Goal: Information Seeking & Learning: Learn about a topic

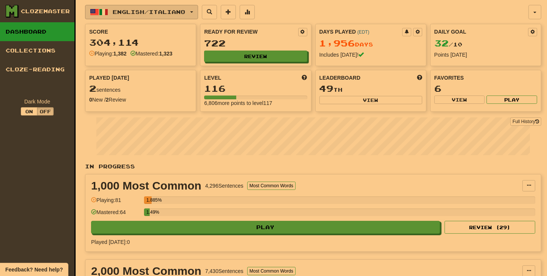
click at [156, 11] on span "English / Italiano" at bounding box center [149, 12] width 73 height 6
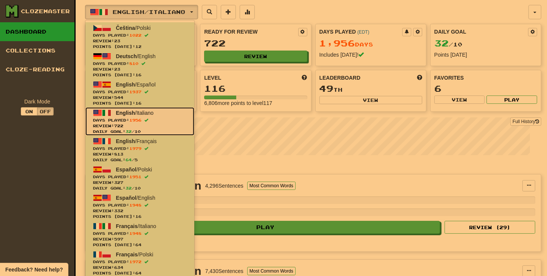
click at [149, 127] on span "Review: 722" at bounding box center [140, 126] width 94 height 6
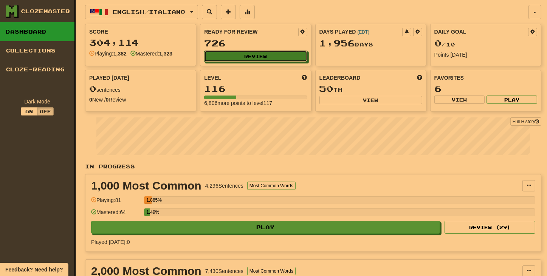
click at [251, 54] on button "Review" at bounding box center [255, 56] width 103 height 11
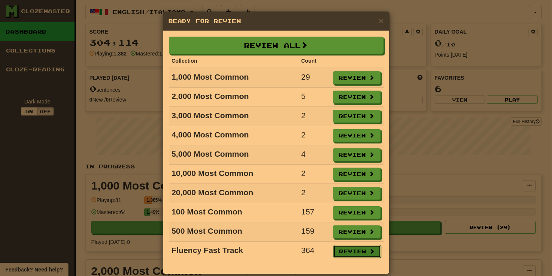
click at [356, 248] on button "Review" at bounding box center [357, 251] width 48 height 13
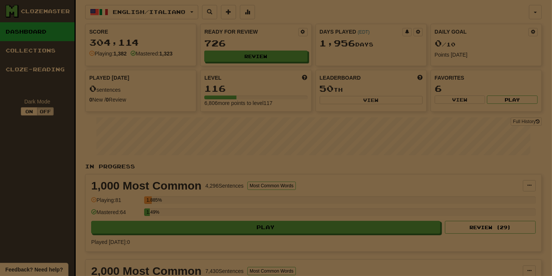
select select "**"
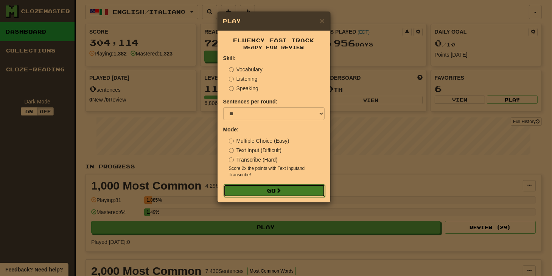
click at [277, 191] on button "Go" at bounding box center [273, 191] width 101 height 13
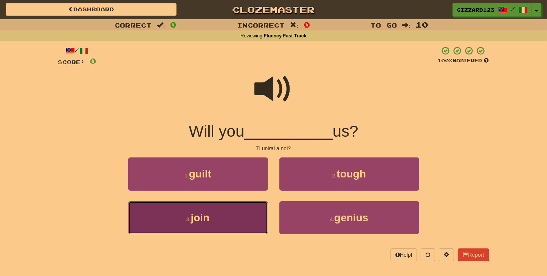
click at [238, 225] on button "3 . join" at bounding box center [198, 218] width 140 height 33
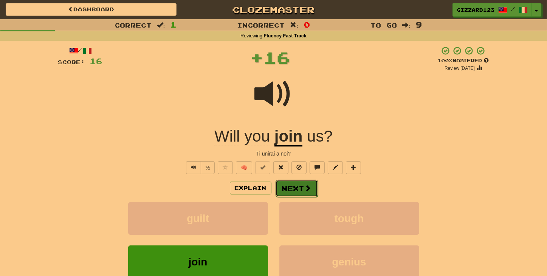
click at [293, 185] on button "Next" at bounding box center [297, 188] width 42 height 17
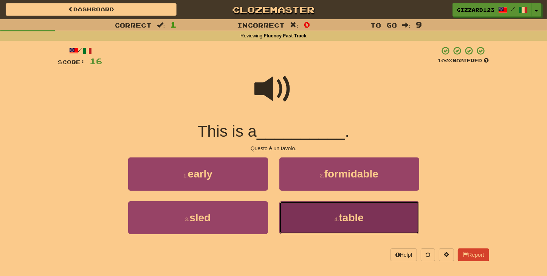
click at [323, 218] on button "4 . table" at bounding box center [349, 218] width 140 height 33
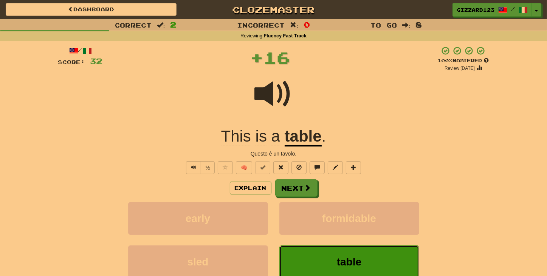
click at [334, 265] on button "table" at bounding box center [349, 262] width 140 height 33
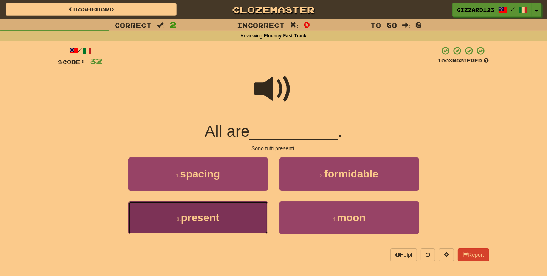
click at [223, 222] on button "3 . present" at bounding box center [198, 218] width 140 height 33
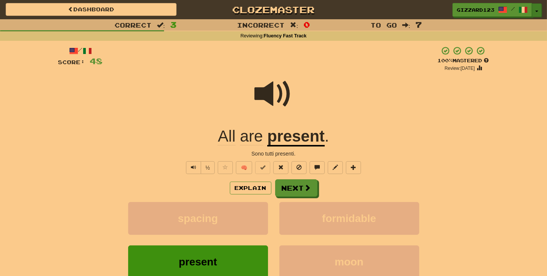
click at [537, 11] on span "button" at bounding box center [536, 12] width 3 height 2
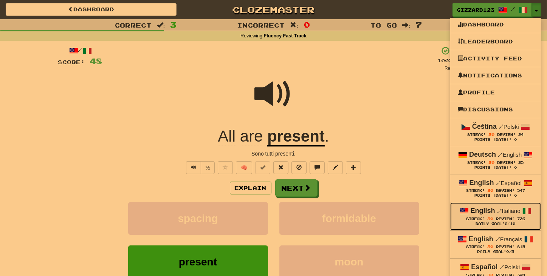
click at [491, 212] on strong "English" at bounding box center [483, 211] width 25 height 8
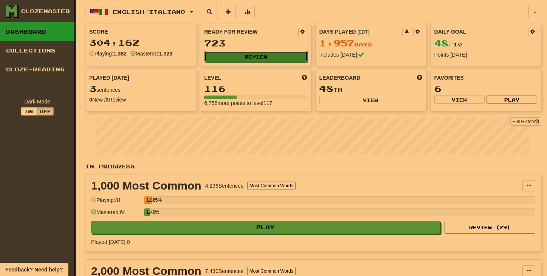
click at [255, 56] on button "Review" at bounding box center [256, 56] width 103 height 11
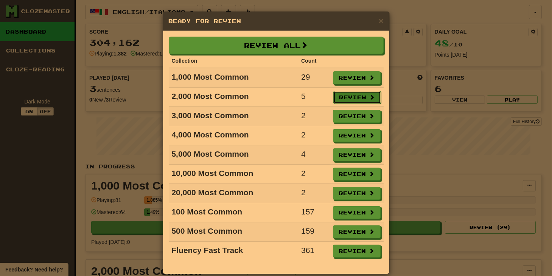
click at [356, 96] on button "Review" at bounding box center [357, 97] width 48 height 13
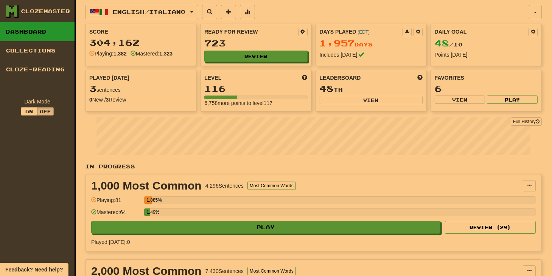
select select "**"
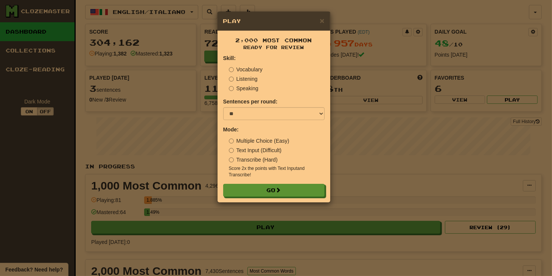
click at [245, 149] on label "Text Input (Difficult)" at bounding box center [255, 151] width 53 height 8
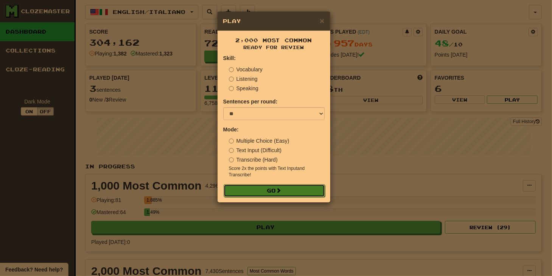
click at [281, 192] on span at bounding box center [278, 190] width 5 height 5
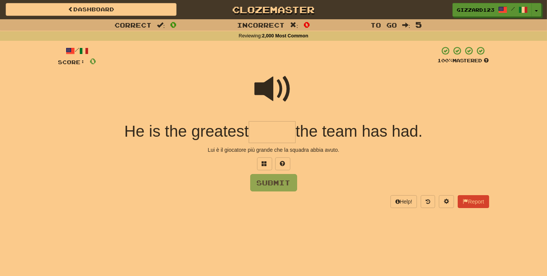
click at [283, 130] on input "text" at bounding box center [272, 132] width 47 height 22
type input "******"
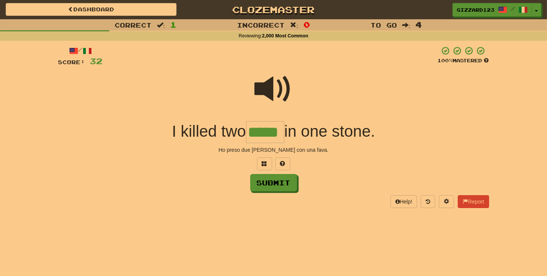
type input "*****"
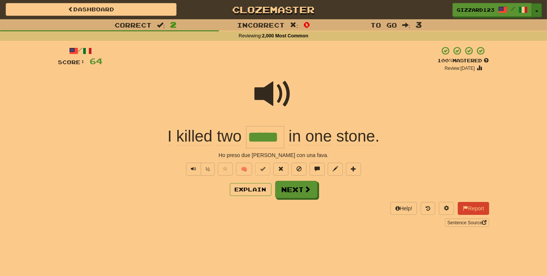
click at [539, 11] on button "Toggle Dropdown" at bounding box center [537, 10] width 10 height 14
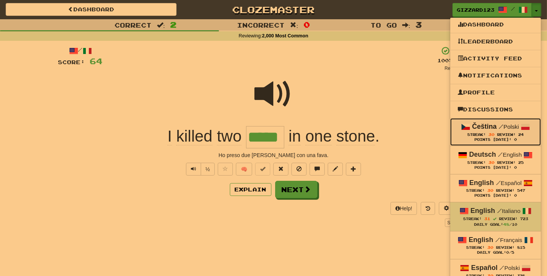
click at [481, 127] on strong "Čeština" at bounding box center [484, 127] width 25 height 8
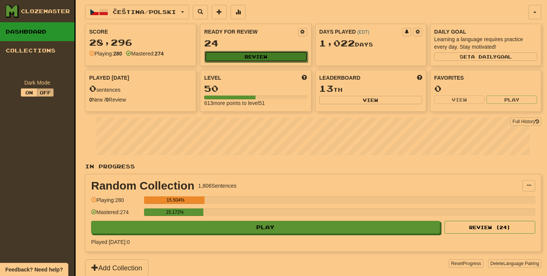
click at [248, 57] on button "Review" at bounding box center [256, 56] width 103 height 11
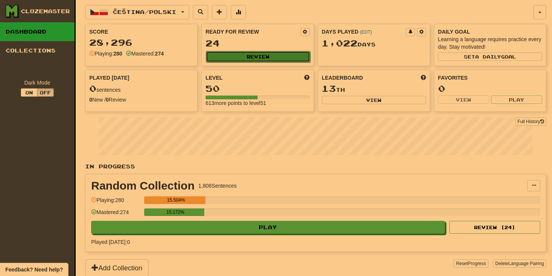
select select "**"
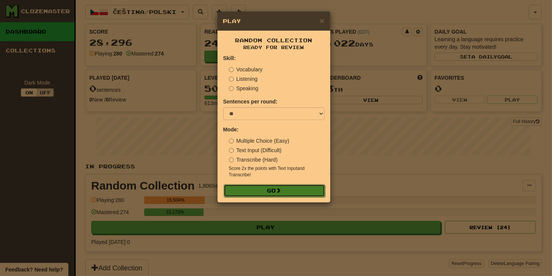
click at [271, 192] on button "Go" at bounding box center [273, 191] width 101 height 13
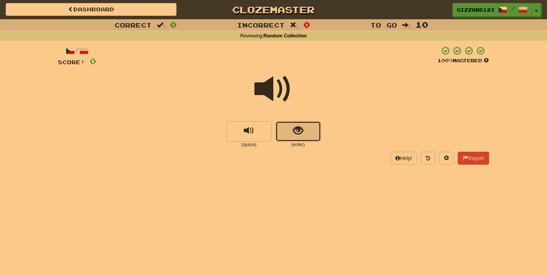
click at [300, 133] on span "show sentence" at bounding box center [298, 131] width 10 height 10
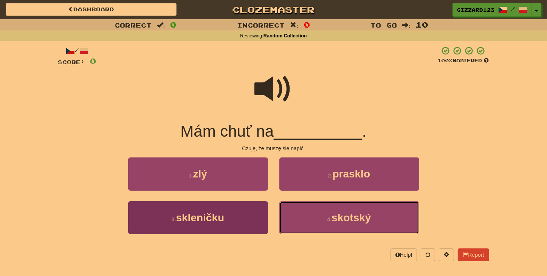
drag, startPoint x: 321, startPoint y: 223, endPoint x: 247, endPoint y: 225, distance: 73.4
click at [249, 228] on div "3 . skleničku 4 . skotský" at bounding box center [274, 223] width 454 height 43
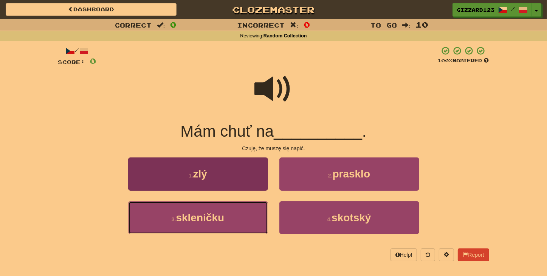
click at [240, 212] on button "3 . skleničku" at bounding box center [198, 218] width 140 height 33
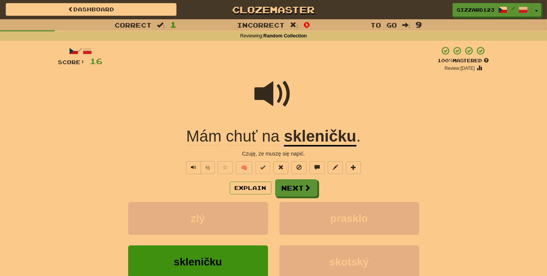
drag, startPoint x: 468, startPoint y: 195, endPoint x: 440, endPoint y: 213, distance: 34.0
click at [467, 196] on div "Explain Next" at bounding box center [273, 188] width 431 height 17
click at [291, 189] on button "Next" at bounding box center [296, 188] width 42 height 17
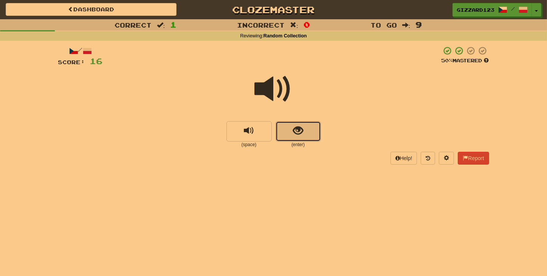
click at [294, 127] on span "show sentence" at bounding box center [298, 131] width 10 height 10
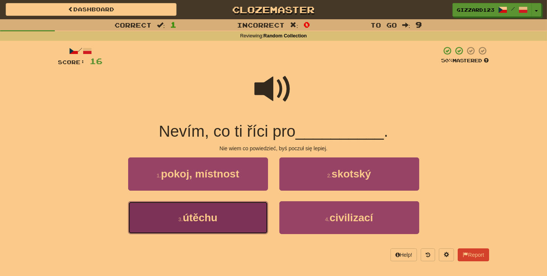
click at [205, 218] on span "útěchu" at bounding box center [200, 218] width 35 height 12
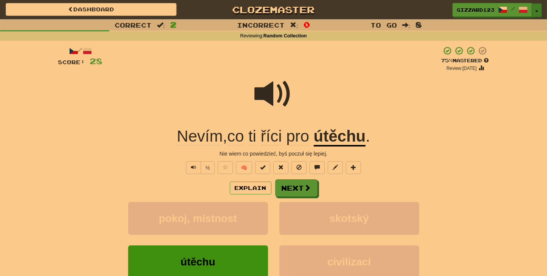
click at [538, 12] on button "Toggle Dropdown" at bounding box center [537, 10] width 10 height 14
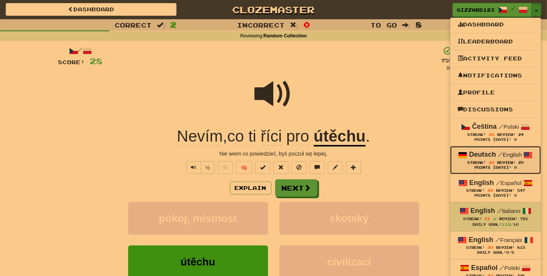
click at [493, 160] on span "30" at bounding box center [492, 162] width 6 height 5
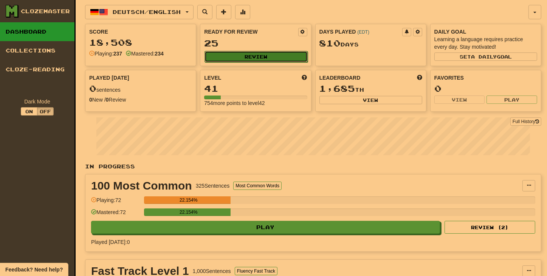
click at [260, 55] on button "Review" at bounding box center [256, 56] width 103 height 11
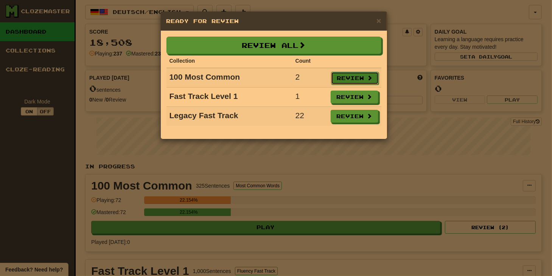
click at [341, 80] on button "Review" at bounding box center [355, 78] width 48 height 13
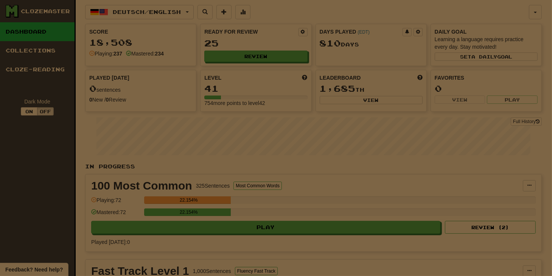
select select "**"
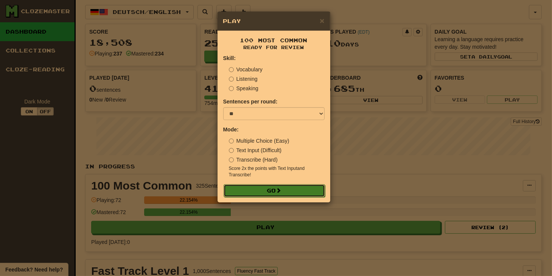
click at [270, 190] on button "Go" at bounding box center [273, 191] width 101 height 13
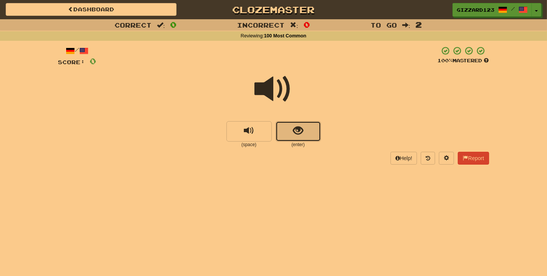
click at [302, 136] on button "show sentence" at bounding box center [298, 131] width 45 height 20
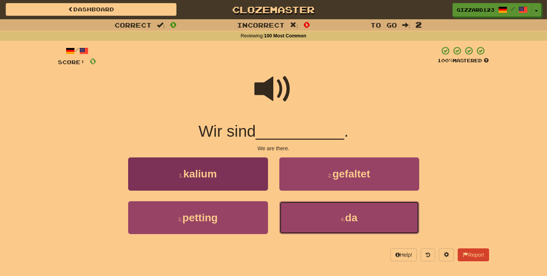
drag, startPoint x: 342, startPoint y: 222, endPoint x: 240, endPoint y: 216, distance: 102.3
click at [341, 222] on small "4 ." at bounding box center [343, 220] width 5 height 6
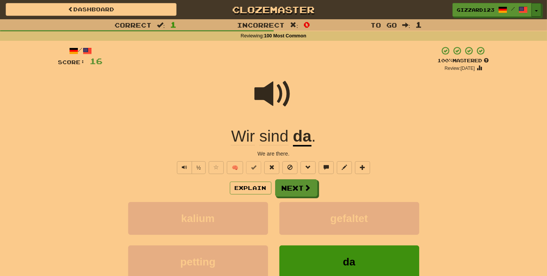
drag, startPoint x: 537, startPoint y: 9, endPoint x: 546, endPoint y: 30, distance: 23.5
click at [537, 9] on button "Toggle Dropdown" at bounding box center [537, 10] width 10 height 14
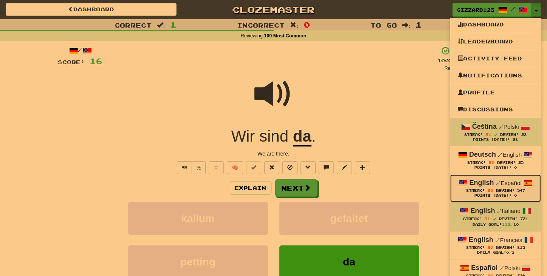
click at [494, 189] on span "Streak: 30" at bounding box center [481, 191] width 30 height 4
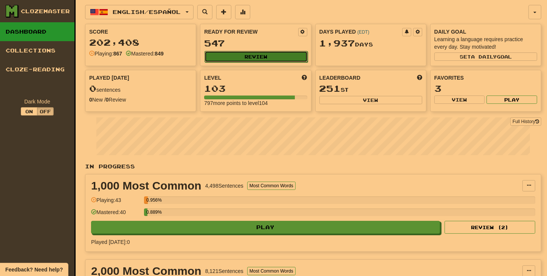
click at [248, 53] on button "Review" at bounding box center [256, 56] width 103 height 11
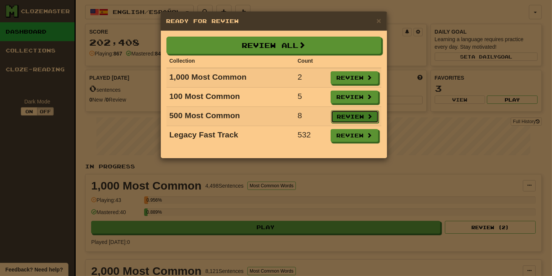
click at [352, 115] on button "Review" at bounding box center [355, 116] width 48 height 13
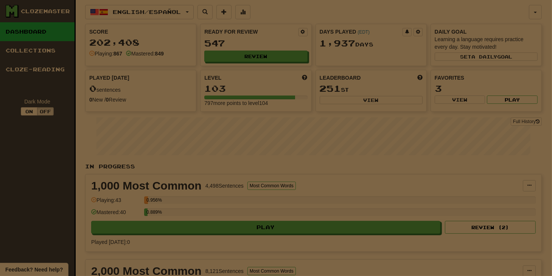
select select "**"
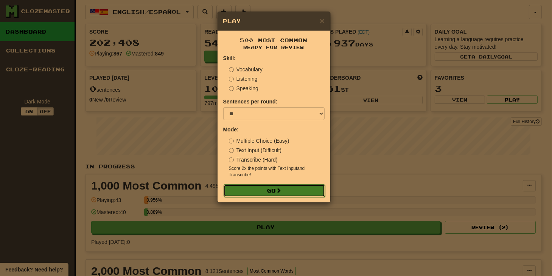
click at [262, 188] on button "Go" at bounding box center [273, 191] width 101 height 13
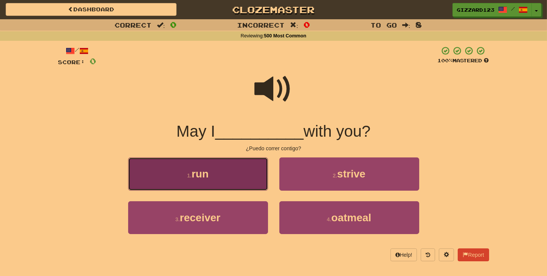
drag, startPoint x: 199, startPoint y: 174, endPoint x: 98, endPoint y: 177, distance: 101.4
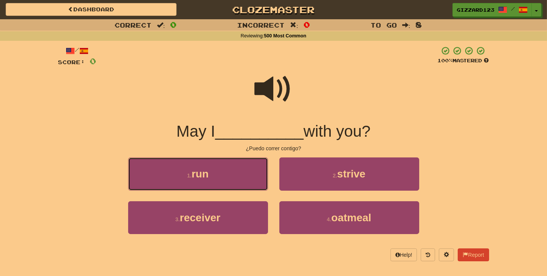
click at [197, 174] on span "run" at bounding box center [200, 174] width 17 height 12
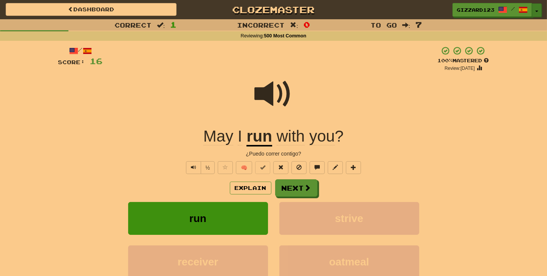
click at [538, 11] on span "button" at bounding box center [536, 12] width 3 height 2
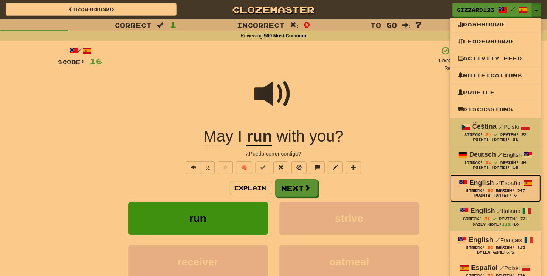
click at [493, 195] on div "Points [DATE]: 0" at bounding box center [496, 196] width 76 height 5
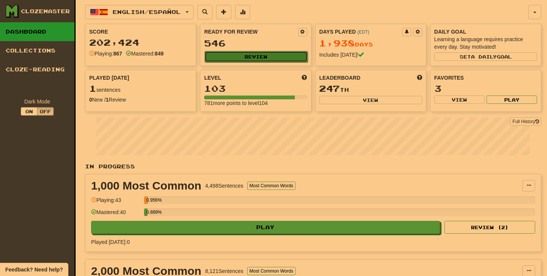
click at [252, 54] on button "Review" at bounding box center [256, 56] width 103 height 11
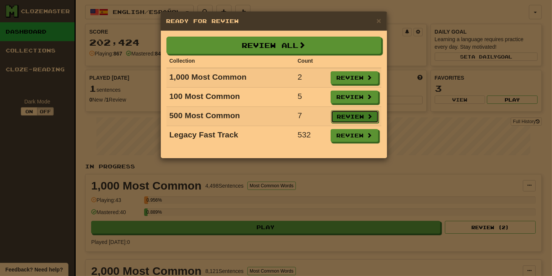
click at [344, 117] on button "Review" at bounding box center [355, 116] width 48 height 13
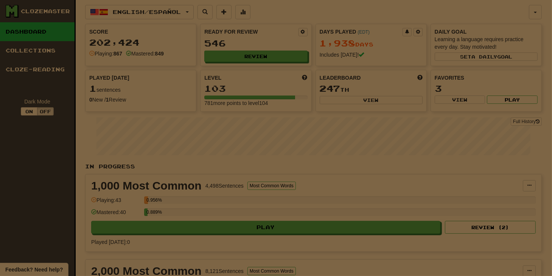
select select "**"
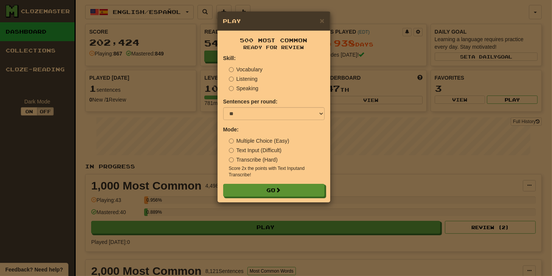
click at [261, 151] on label "Text Input (Difficult)" at bounding box center [255, 151] width 53 height 8
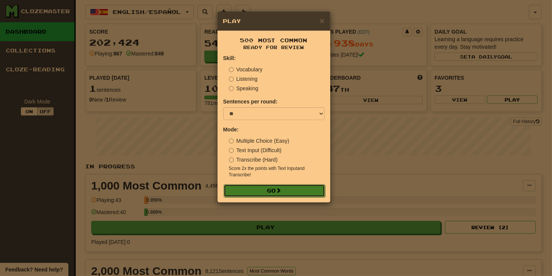
click at [268, 192] on button "Go" at bounding box center [273, 191] width 101 height 13
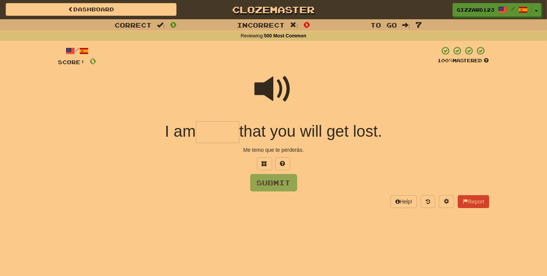
drag, startPoint x: 218, startPoint y: 136, endPoint x: 336, endPoint y: 142, distance: 117.7
click at [225, 135] on input "text" at bounding box center [217, 132] width 43 height 22
type input "******"
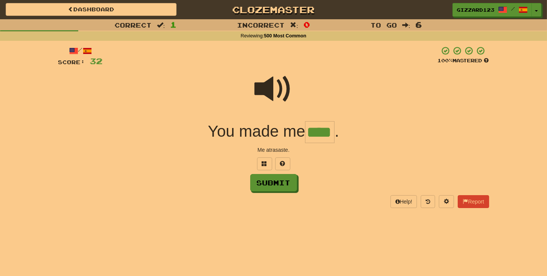
type input "****"
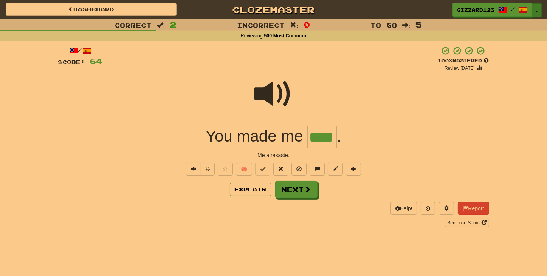
click at [535, 9] on button "Toggle Dropdown" at bounding box center [537, 10] width 10 height 14
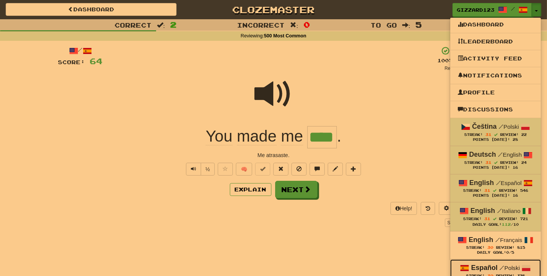
click at [478, 266] on strong "Español" at bounding box center [484, 268] width 26 height 8
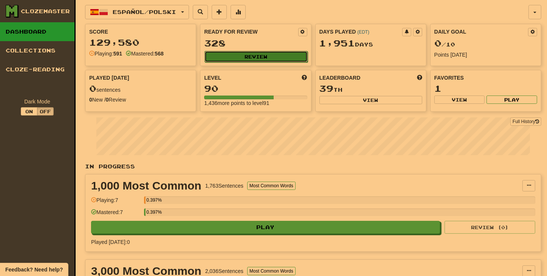
click at [261, 54] on button "Review" at bounding box center [256, 56] width 103 height 11
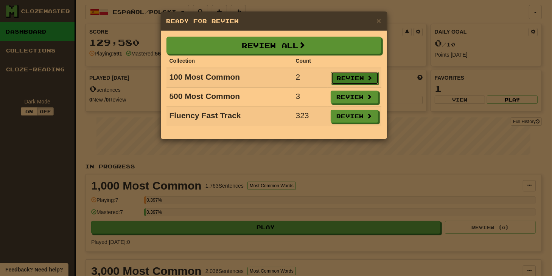
click at [358, 74] on button "Review" at bounding box center [355, 78] width 48 height 13
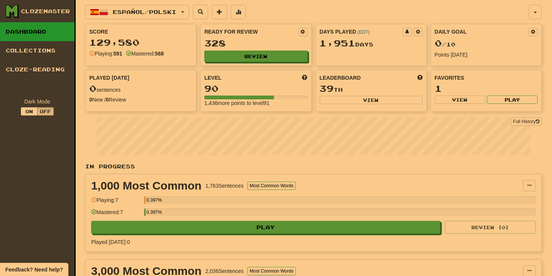
select select "**"
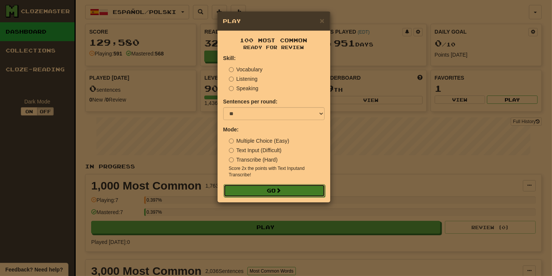
click at [269, 190] on button "Go" at bounding box center [273, 191] width 101 height 13
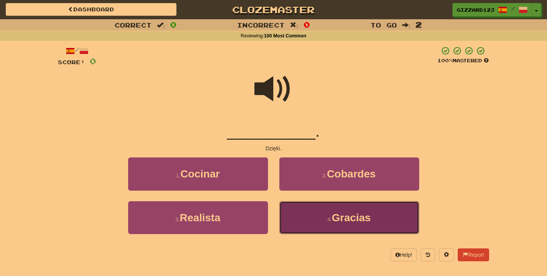
click at [361, 220] on span "Gracias" at bounding box center [351, 218] width 39 height 12
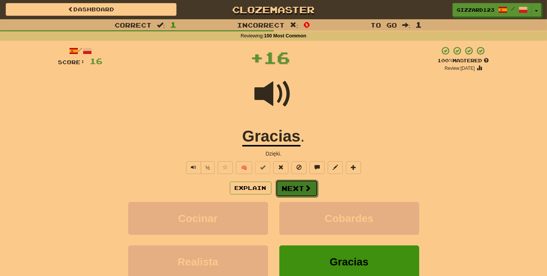
click at [289, 191] on button "Next" at bounding box center [297, 188] width 42 height 17
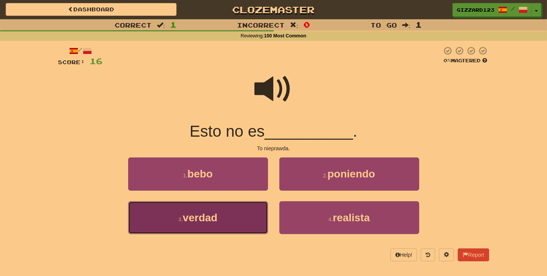
click at [214, 219] on span "verdad" at bounding box center [200, 218] width 35 height 12
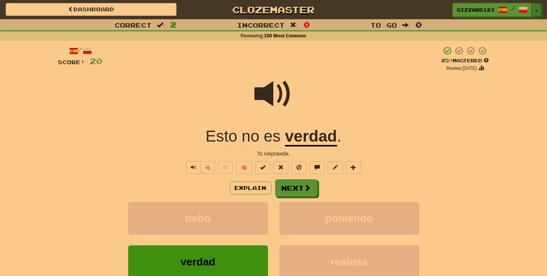
drag, startPoint x: 538, startPoint y: 12, endPoint x: 537, endPoint y: 20, distance: 7.7
click at [538, 12] on button "Toggle Dropdown" at bounding box center [537, 10] width 10 height 14
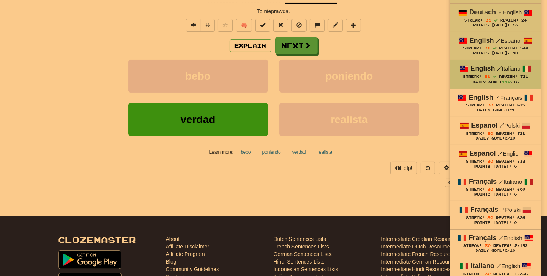
scroll to position [161, 0]
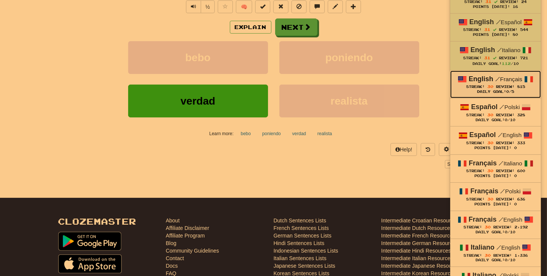
click at [499, 85] on span "Review:" at bounding box center [505, 87] width 19 height 4
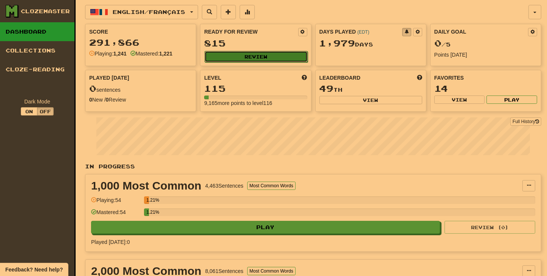
click at [256, 56] on button "Review" at bounding box center [256, 56] width 103 height 11
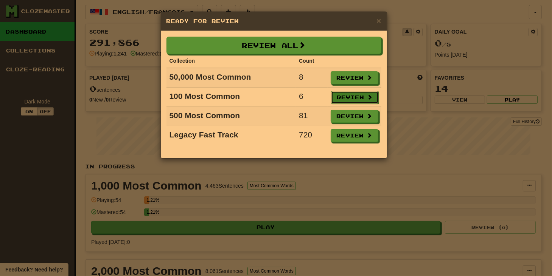
click at [351, 97] on button "Review" at bounding box center [355, 97] width 48 height 13
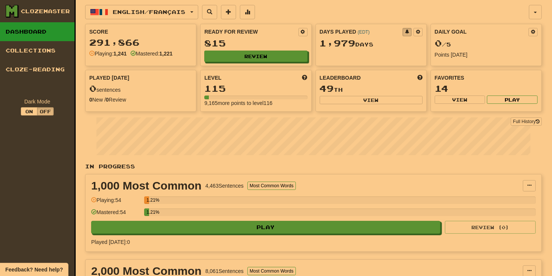
select select "**"
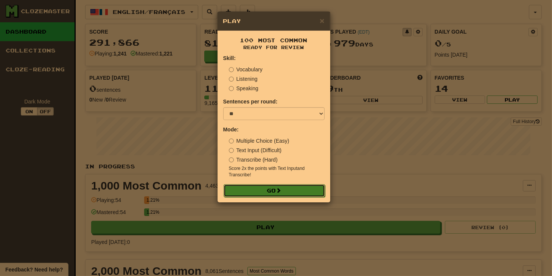
click at [262, 189] on button "Go" at bounding box center [273, 191] width 101 height 13
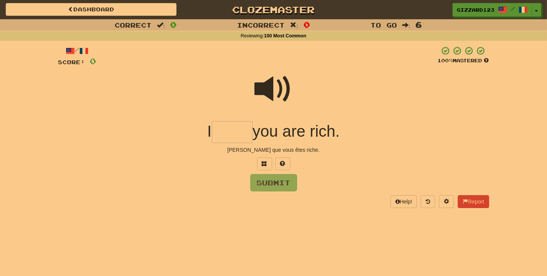
drag, startPoint x: 228, startPoint y: 135, endPoint x: 249, endPoint y: 132, distance: 21.7
click at [234, 133] on input "text" at bounding box center [232, 132] width 41 height 22
type input "****"
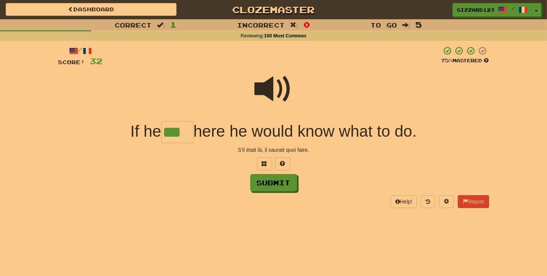
type input "***"
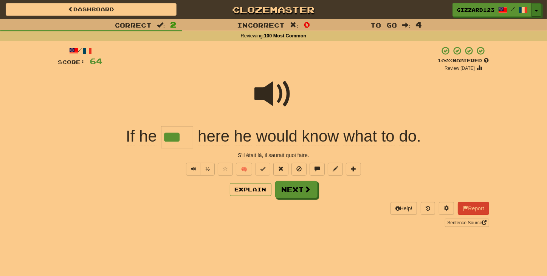
drag, startPoint x: 537, startPoint y: 9, endPoint x: 482, endPoint y: 99, distance: 105.9
click at [537, 9] on button "Toggle Dropdown" at bounding box center [537, 10] width 10 height 14
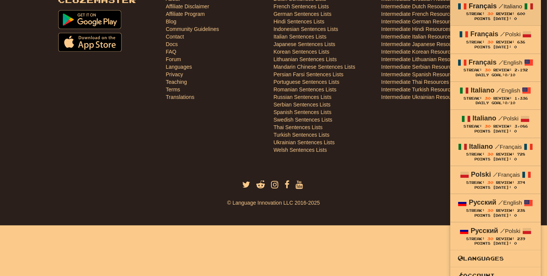
scroll to position [323, 0]
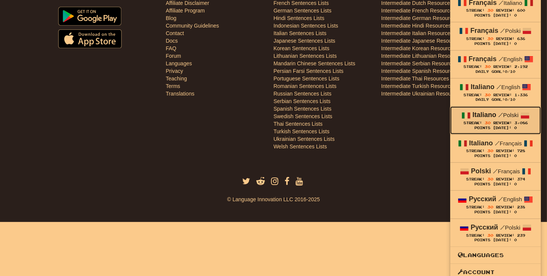
click at [473, 121] on span "Streak:" at bounding box center [473, 123] width 19 height 4
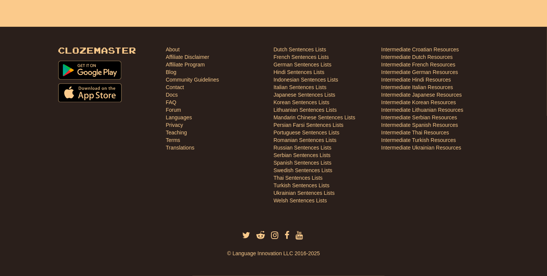
scroll to position [268, 0]
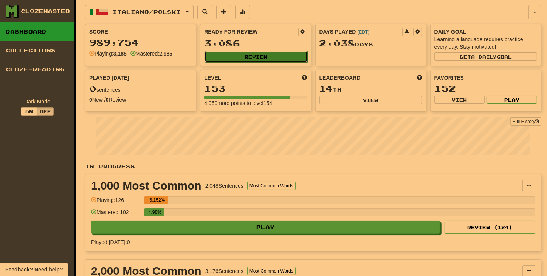
click at [254, 54] on button "Review" at bounding box center [256, 56] width 103 height 11
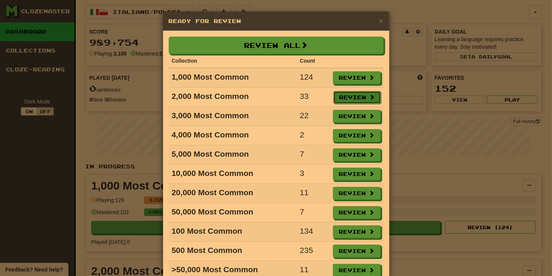
click at [351, 99] on button "Review" at bounding box center [357, 97] width 48 height 13
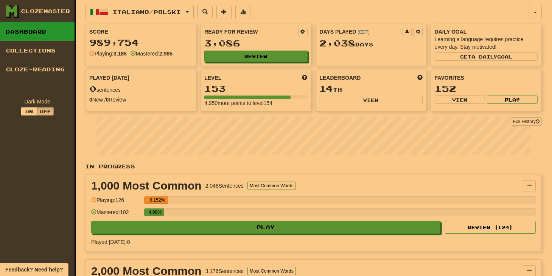
select select "**"
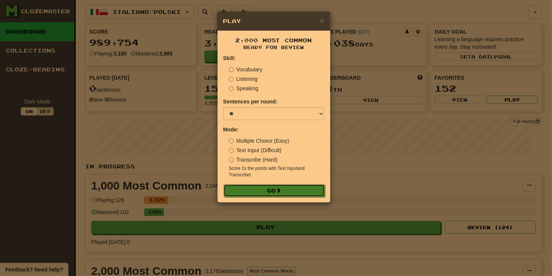
click at [271, 189] on button "Go" at bounding box center [273, 191] width 101 height 13
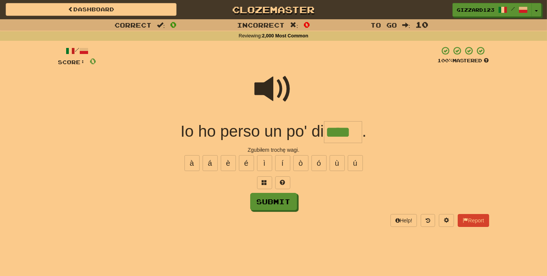
type input "****"
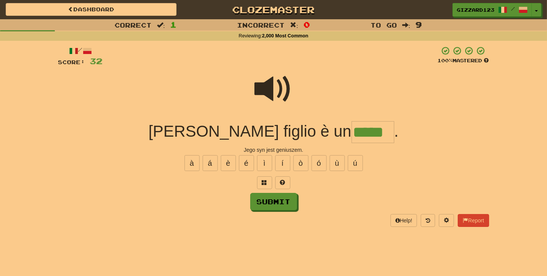
type input "*****"
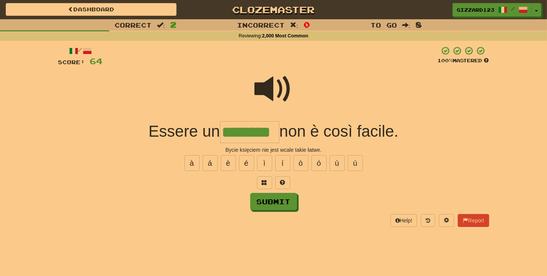
type input "********"
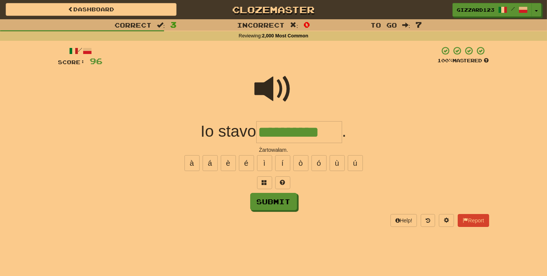
type input "**********"
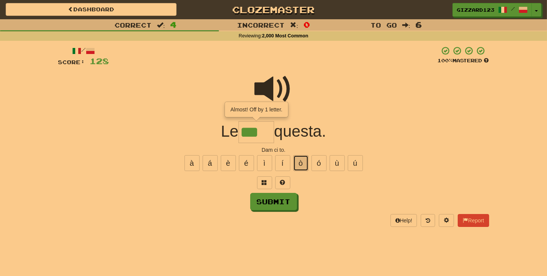
click at [299, 161] on button "ò" at bounding box center [300, 163] width 15 height 16
type input "****"
click at [270, 203] on button "Submit" at bounding box center [274, 202] width 47 height 17
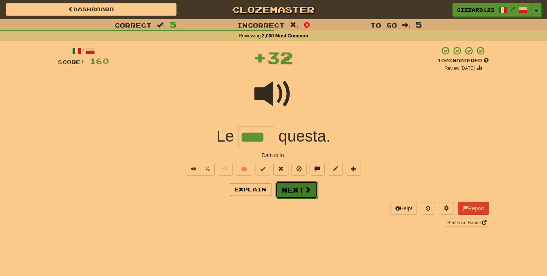
click at [287, 188] on button "Next" at bounding box center [297, 189] width 42 height 17
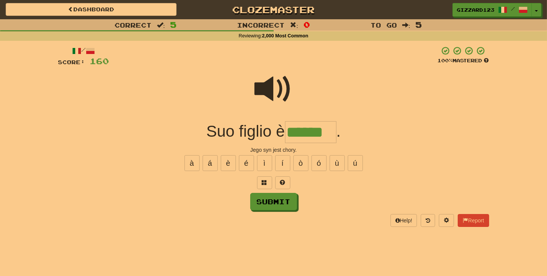
type input "******"
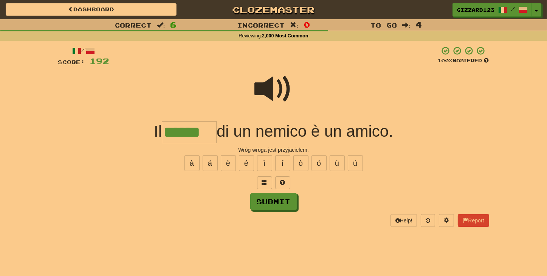
type input "******"
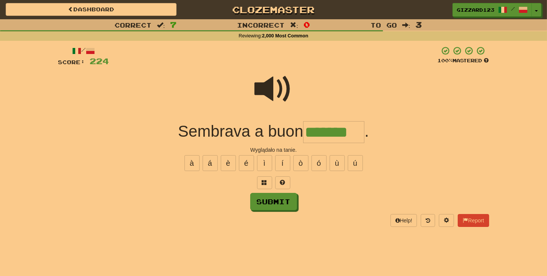
type input "*******"
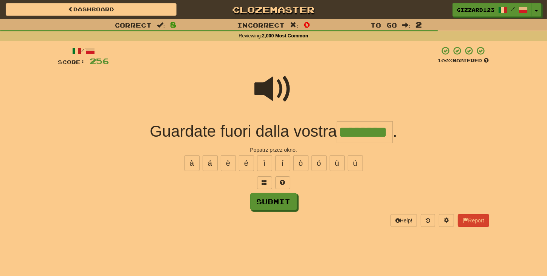
type input "********"
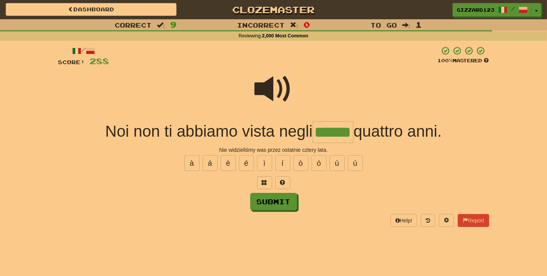
type input "******"
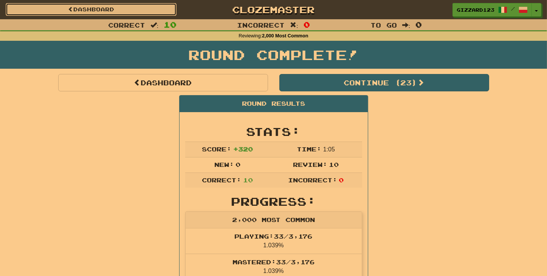
click at [125, 8] on link "Dashboard" at bounding box center [91, 9] width 171 height 13
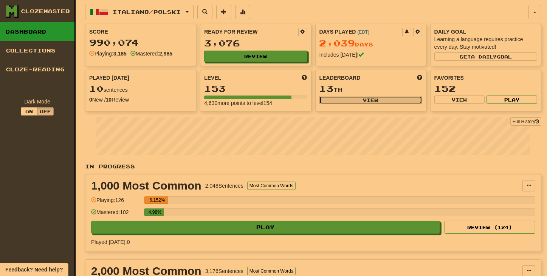
click at [372, 98] on button "View" at bounding box center [371, 100] width 103 height 8
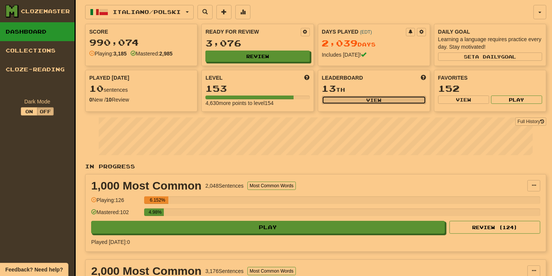
select select "**********"
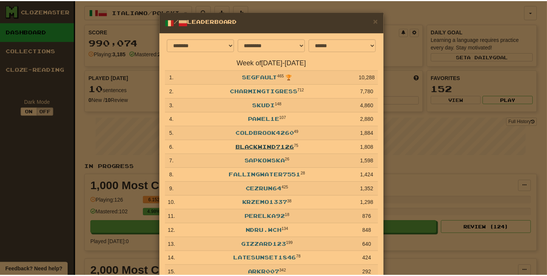
scroll to position [52, 0]
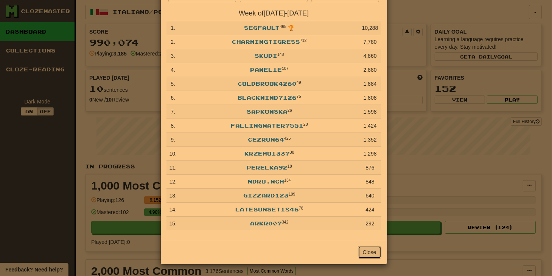
click at [368, 253] on button "Close" at bounding box center [369, 252] width 23 height 13
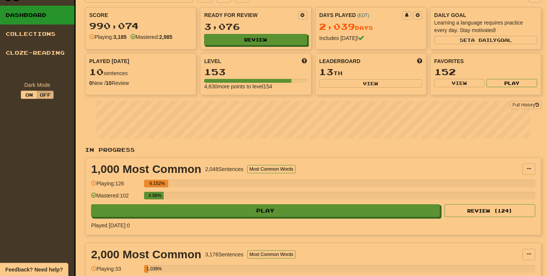
scroll to position [0, 0]
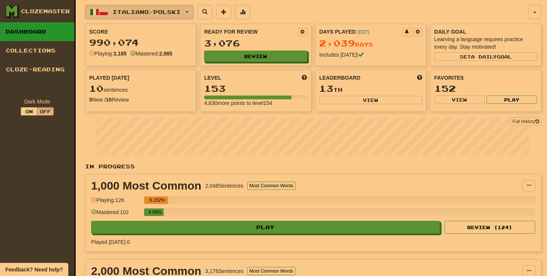
click at [173, 11] on span "Italiano / Polski" at bounding box center [147, 12] width 68 height 6
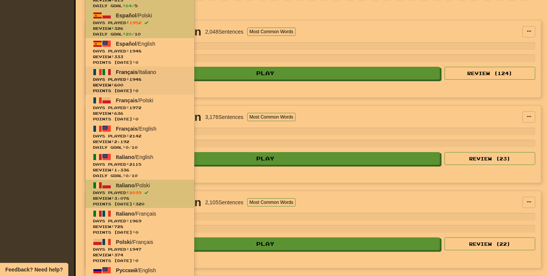
scroll to position [161, 0]
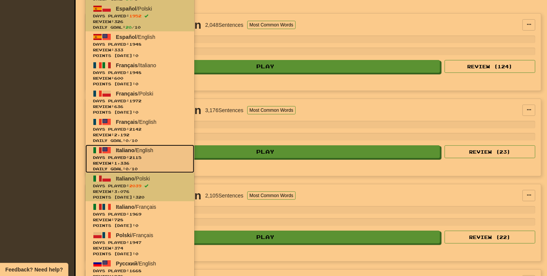
click at [124, 158] on span "Days Played: 2115" at bounding box center [140, 158] width 94 height 6
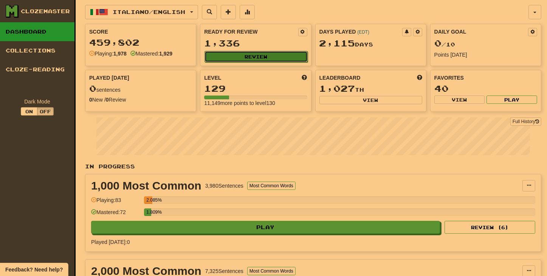
click at [249, 57] on button "Review" at bounding box center [256, 56] width 103 height 11
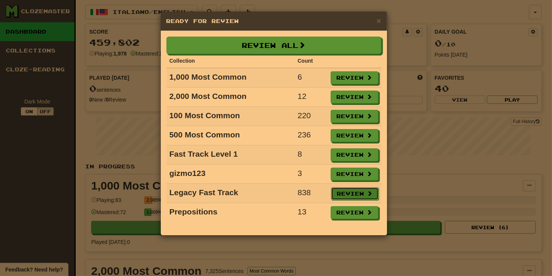
click at [353, 188] on button "Review" at bounding box center [355, 194] width 48 height 13
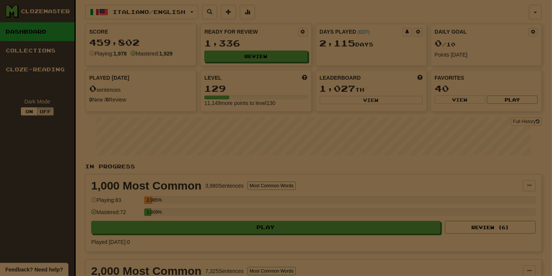
select select "**"
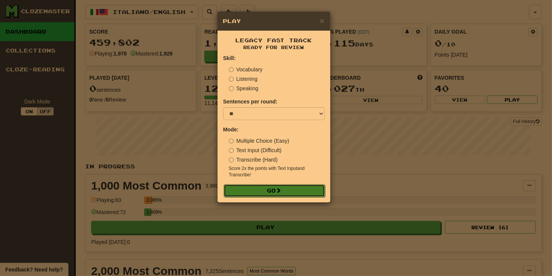
click at [257, 186] on button "Go" at bounding box center [273, 191] width 101 height 13
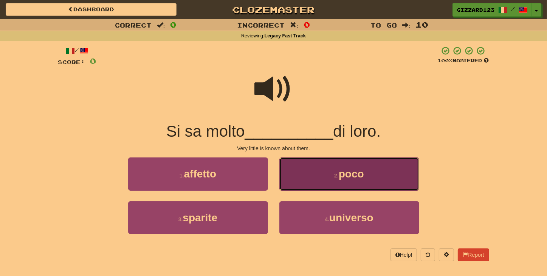
click at [344, 179] on span "poco" at bounding box center [351, 174] width 25 height 12
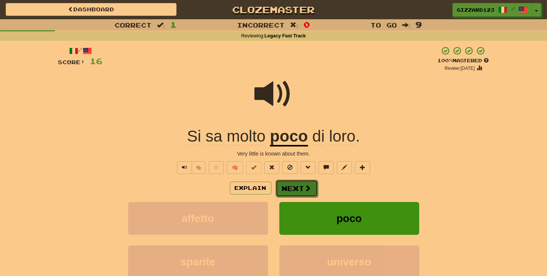
click at [302, 185] on button "Next" at bounding box center [297, 188] width 42 height 17
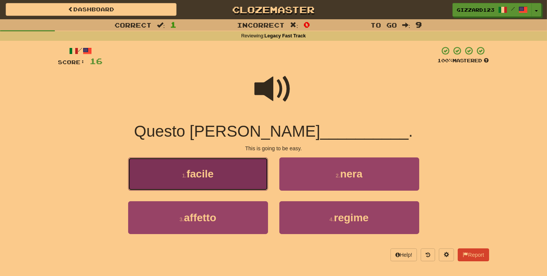
click at [248, 174] on button "1 . facile" at bounding box center [198, 174] width 140 height 33
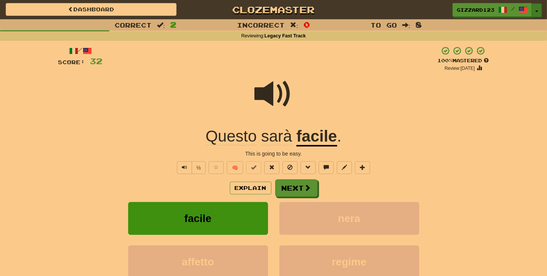
click at [537, 11] on span "button" at bounding box center [536, 12] width 3 height 2
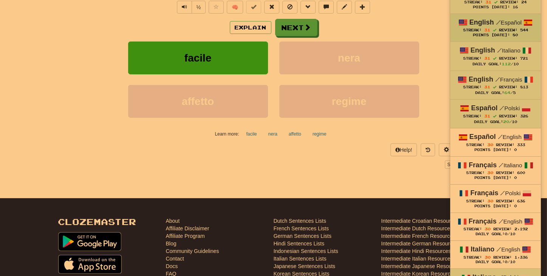
scroll to position [161, 0]
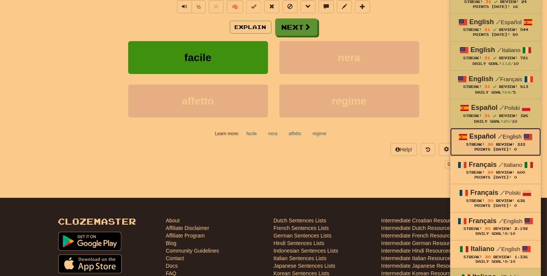
click at [499, 143] on span "Review:" at bounding box center [505, 145] width 19 height 4
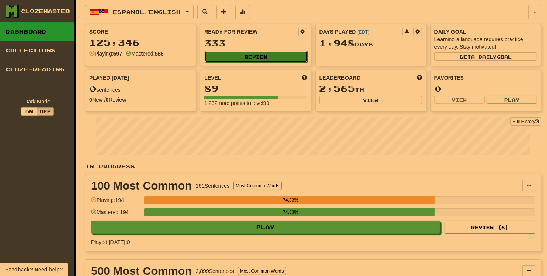
click at [262, 55] on button "Review" at bounding box center [256, 56] width 103 height 11
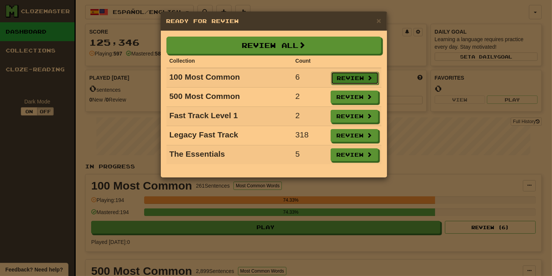
click at [344, 76] on button "Review" at bounding box center [355, 78] width 48 height 13
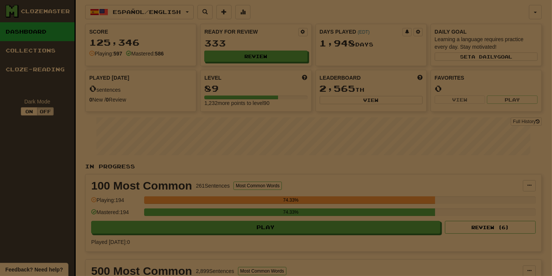
select select "**"
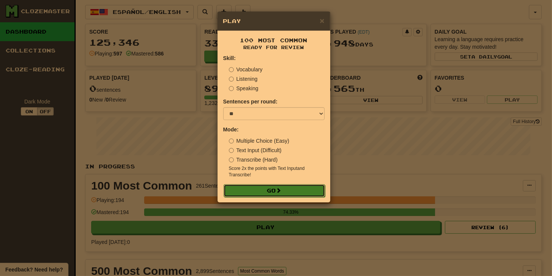
click at [292, 192] on button "Go" at bounding box center [273, 191] width 101 height 13
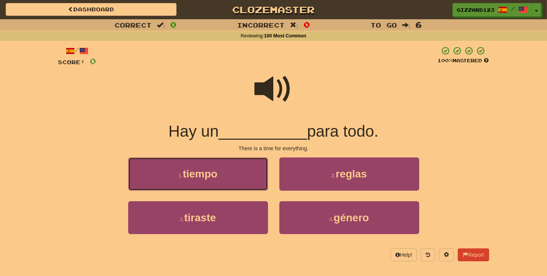
click at [214, 176] on span "tiempo" at bounding box center [200, 174] width 35 height 12
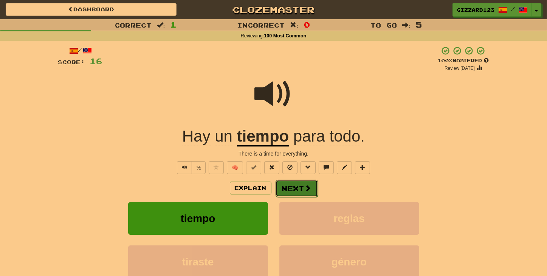
drag, startPoint x: 300, startPoint y: 184, endPoint x: 293, endPoint y: 186, distance: 7.2
click at [300, 184] on button "Next" at bounding box center [296, 188] width 42 height 17
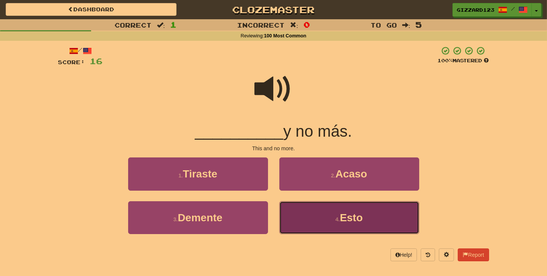
click at [318, 220] on button "4 . Esto" at bounding box center [349, 218] width 140 height 33
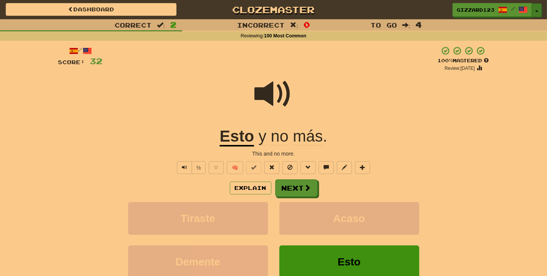
click at [538, 8] on button "Toggle Dropdown" at bounding box center [537, 10] width 10 height 14
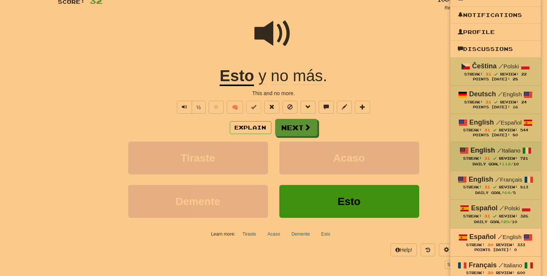
scroll to position [161, 0]
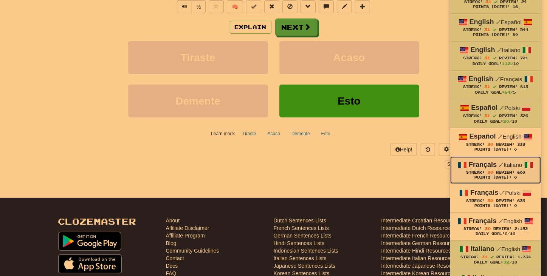
click at [479, 172] on div "Streak: 30 Review: 600" at bounding box center [496, 173] width 76 height 6
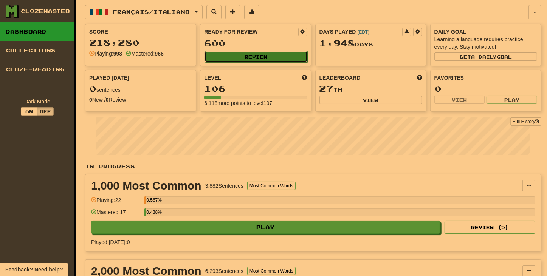
click at [265, 56] on button "Review" at bounding box center [256, 56] width 103 height 11
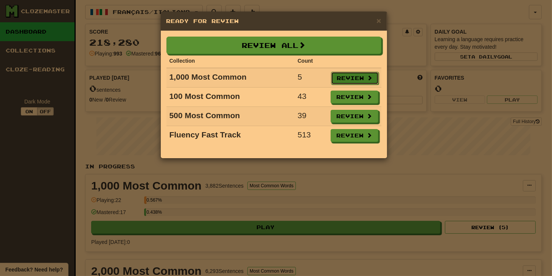
drag, startPoint x: 377, startPoint y: 78, endPoint x: 371, endPoint y: 78, distance: 6.0
click at [373, 78] on button "Review" at bounding box center [355, 78] width 48 height 13
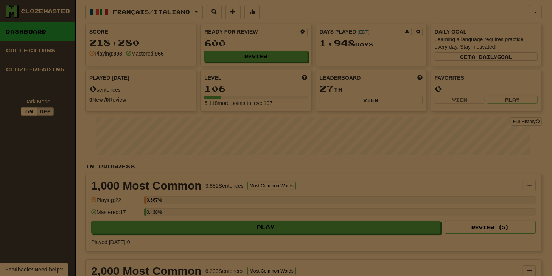
select select "**"
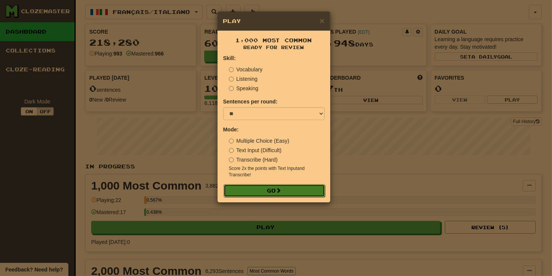
click at [293, 190] on button "Go" at bounding box center [273, 191] width 101 height 13
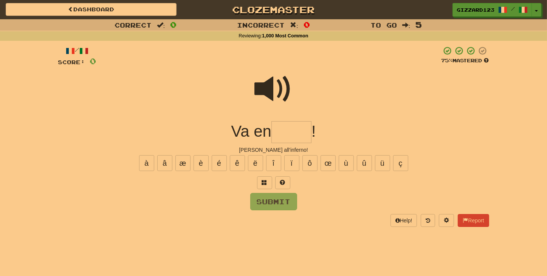
drag, startPoint x: 292, startPoint y: 134, endPoint x: 312, endPoint y: 132, distance: 19.8
click at [292, 134] on input "text" at bounding box center [291, 132] width 40 height 22
type input "*****"
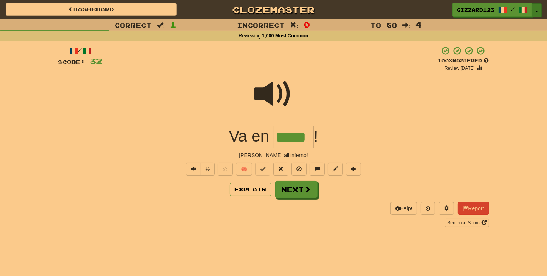
click at [538, 11] on span "button" at bounding box center [536, 12] width 3 height 2
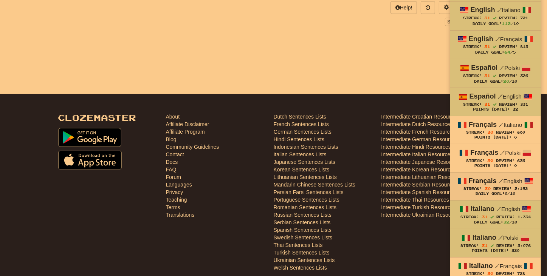
scroll to position [202, 0]
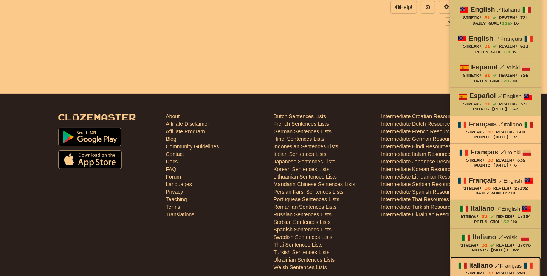
click at [488, 262] on strong "Italiano" at bounding box center [481, 266] width 24 height 8
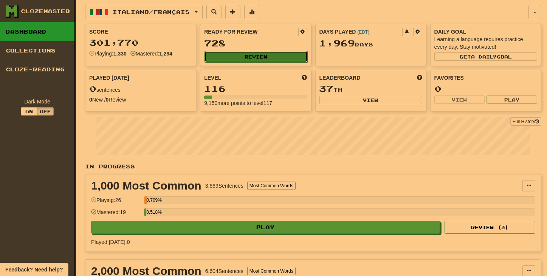
click at [251, 54] on button "Review" at bounding box center [256, 56] width 103 height 11
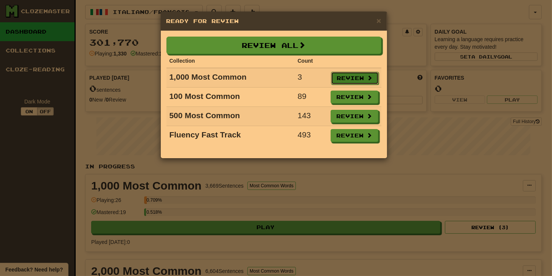
click at [349, 81] on button "Review" at bounding box center [355, 78] width 48 height 13
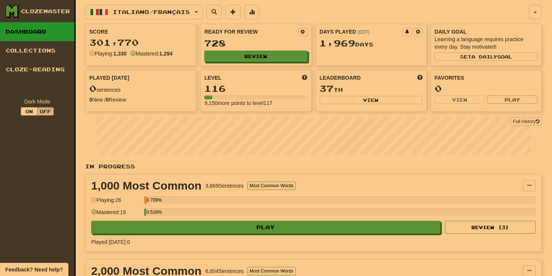
select select "**"
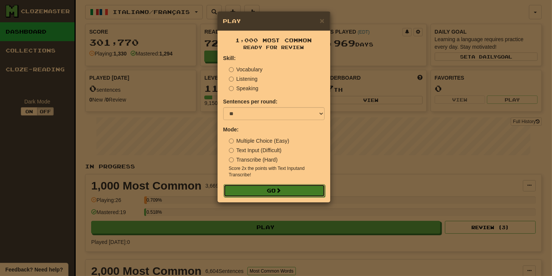
click at [270, 191] on button "Go" at bounding box center [273, 191] width 101 height 13
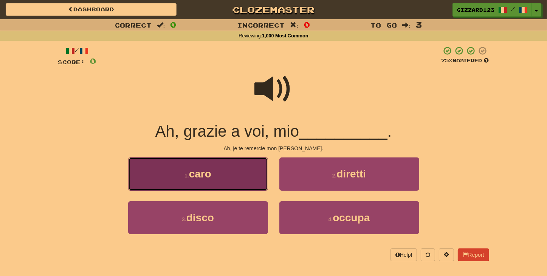
click at [215, 177] on button "1 . caro" at bounding box center [198, 174] width 140 height 33
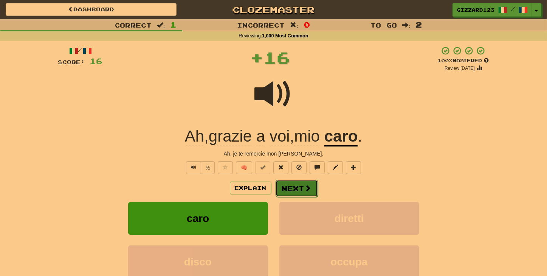
click at [295, 189] on button "Next" at bounding box center [297, 188] width 42 height 17
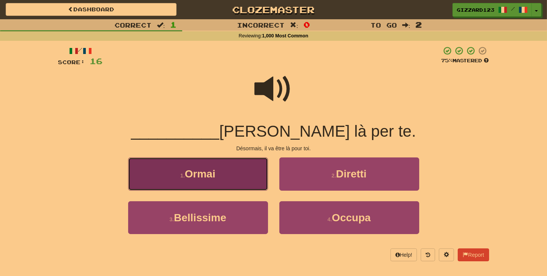
click at [195, 178] on span "Ormai" at bounding box center [200, 174] width 31 height 12
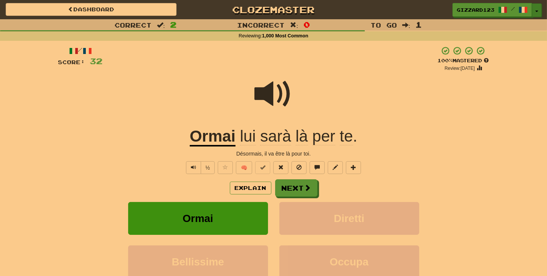
click at [538, 10] on button "Toggle Dropdown" at bounding box center [537, 10] width 10 height 14
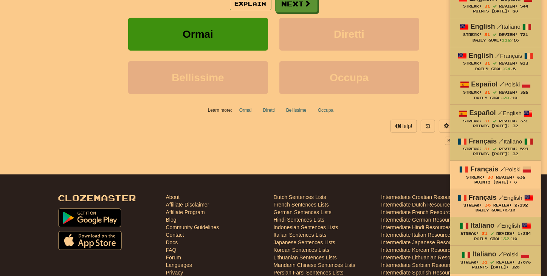
scroll to position [202, 0]
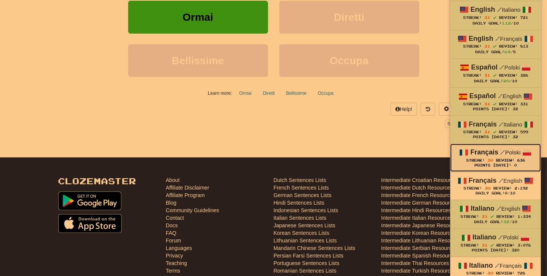
click at [500, 149] on span "/" at bounding box center [502, 152] width 5 height 7
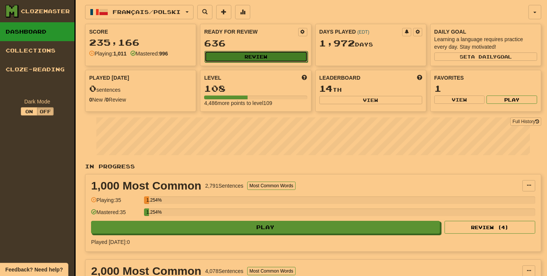
click at [282, 55] on button "Review" at bounding box center [256, 56] width 103 height 11
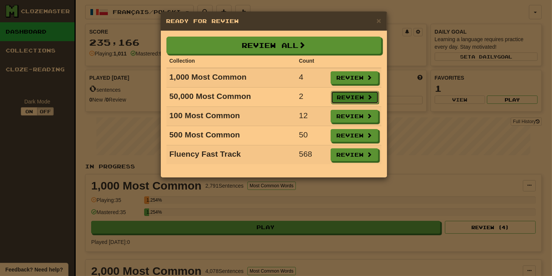
click at [355, 93] on button "Review" at bounding box center [355, 97] width 48 height 13
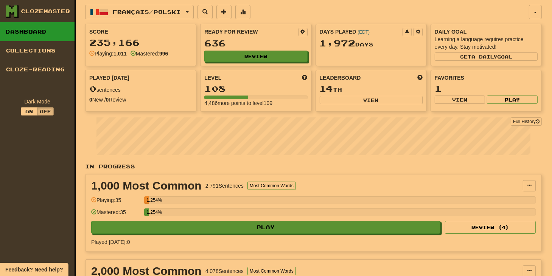
select select "**"
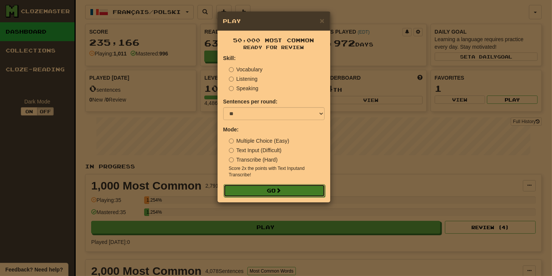
click at [270, 190] on button "Go" at bounding box center [273, 191] width 101 height 13
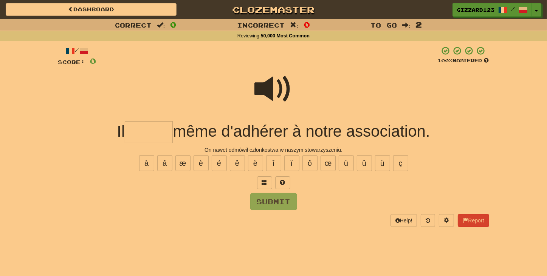
click at [145, 129] on input "text" at bounding box center [149, 132] width 48 height 22
type input "******"
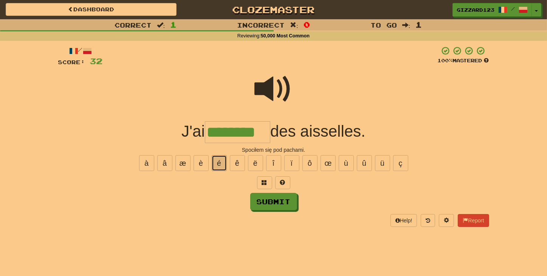
click at [219, 164] on button "é" at bounding box center [219, 163] width 15 height 16
type input "*********"
click at [284, 203] on button "Submit" at bounding box center [274, 202] width 47 height 17
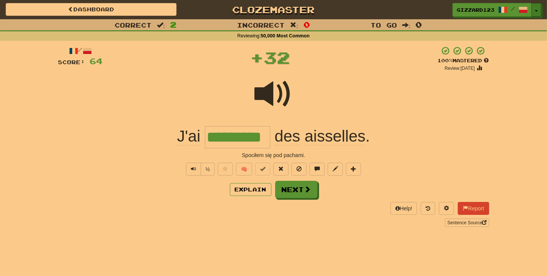
drag, startPoint x: 534, startPoint y: 12, endPoint x: 530, endPoint y: 48, distance: 35.7
click at [535, 14] on button "Toggle Dropdown" at bounding box center [537, 10] width 10 height 14
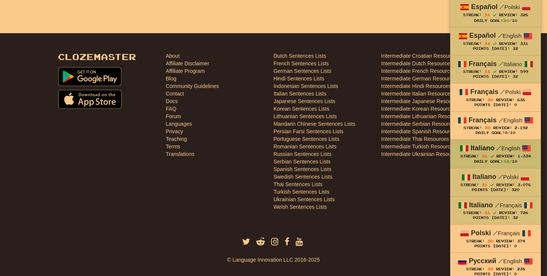
scroll to position [282, 0]
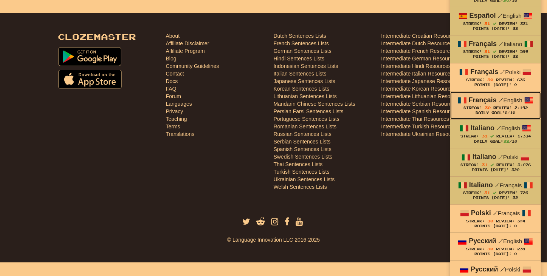
click at [489, 105] on span "30" at bounding box center [488, 107] width 6 height 5
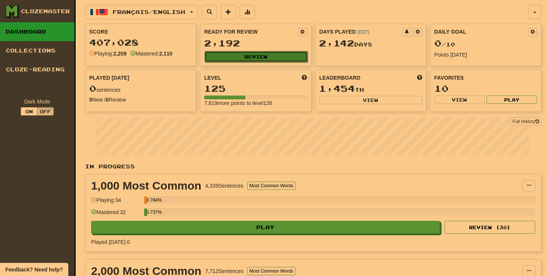
click at [247, 52] on button "Review" at bounding box center [256, 56] width 103 height 11
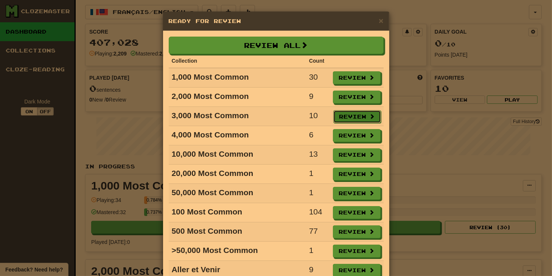
click at [358, 110] on button "Review" at bounding box center [357, 116] width 48 height 13
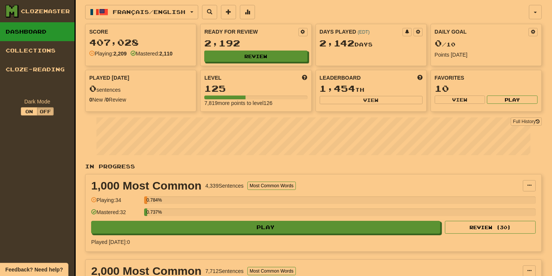
select select "**"
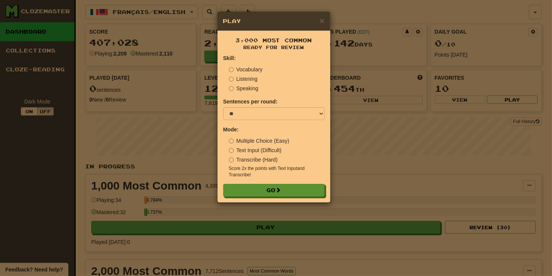
click at [248, 152] on label "Text Input (Difficult)" at bounding box center [255, 151] width 53 height 8
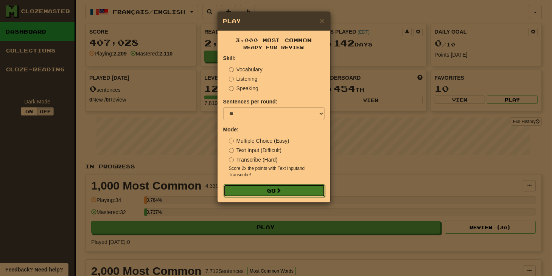
click at [279, 193] on span at bounding box center [278, 190] width 5 height 5
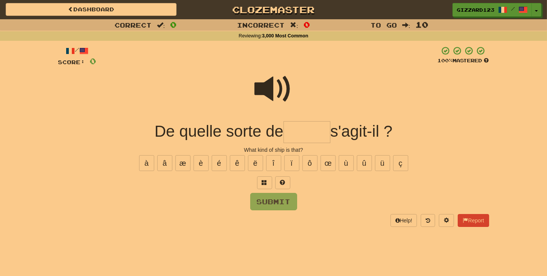
drag, startPoint x: 310, startPoint y: 132, endPoint x: 309, endPoint y: 127, distance: 5.6
click at [310, 132] on input "text" at bounding box center [307, 132] width 47 height 22
click at [275, 83] on span at bounding box center [274, 89] width 38 height 38
drag, startPoint x: 296, startPoint y: 130, endPoint x: 313, endPoint y: 113, distance: 23.8
click at [297, 127] on input "text" at bounding box center [307, 132] width 47 height 22
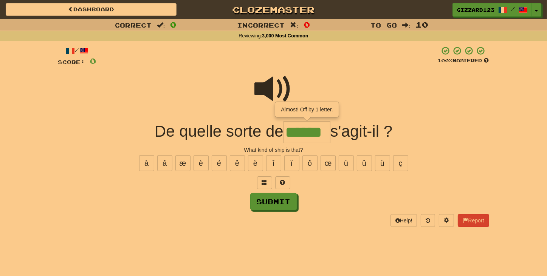
type input "******"
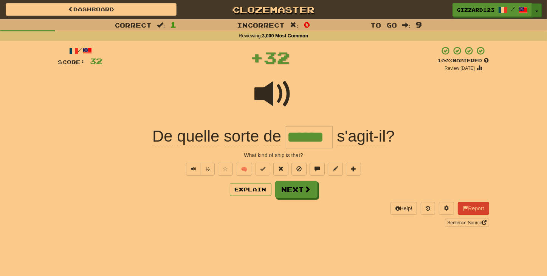
click at [540, 12] on button "Toggle Dropdown" at bounding box center [537, 10] width 10 height 14
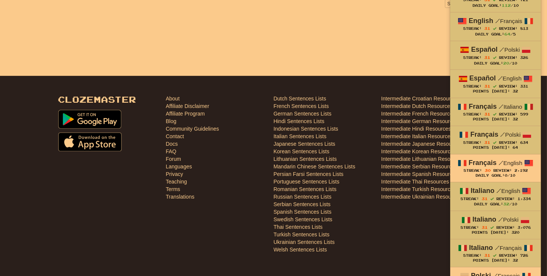
scroll to position [323, 0]
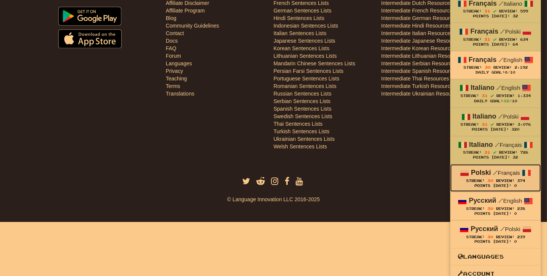
click at [499, 179] on span "Review:" at bounding box center [505, 181] width 19 height 4
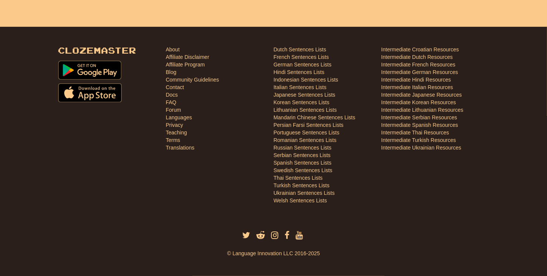
scroll to position [268, 0]
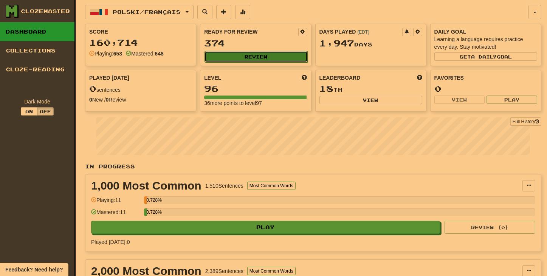
click at [259, 57] on button "Review" at bounding box center [256, 56] width 103 height 11
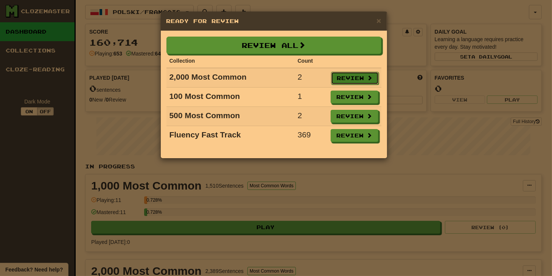
click at [344, 78] on button "Review" at bounding box center [355, 78] width 48 height 13
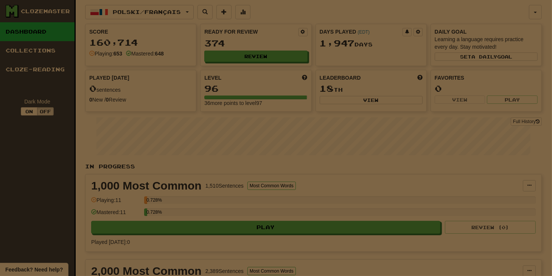
select select "**"
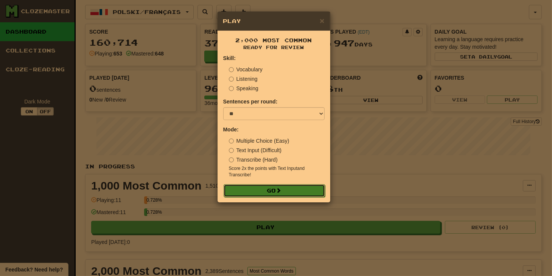
click at [268, 186] on button "Go" at bounding box center [273, 191] width 101 height 13
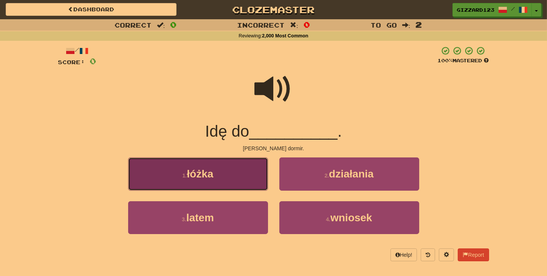
click at [221, 188] on button "1 . łóżka" at bounding box center [198, 174] width 140 height 33
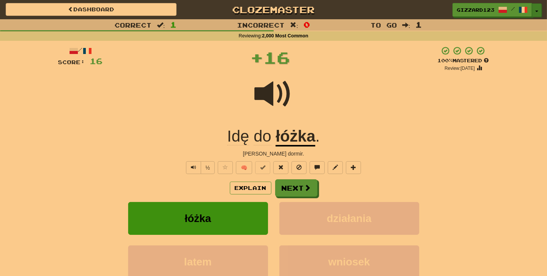
click at [537, 8] on button "Toggle Dropdown" at bounding box center [537, 10] width 10 height 14
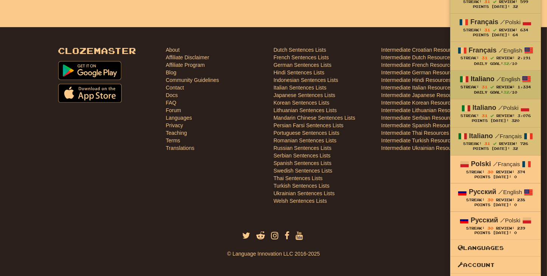
scroll to position [340, 0]
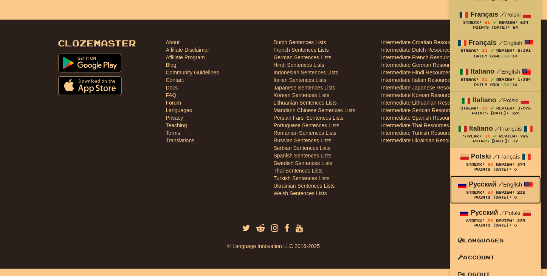
click at [492, 182] on strong "Русский" at bounding box center [483, 185] width 28 height 8
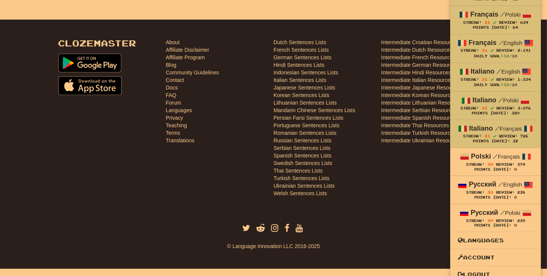
scroll to position [331, 0]
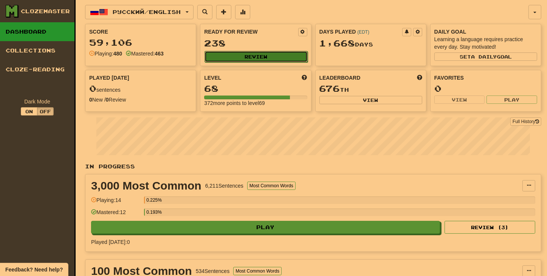
click at [250, 53] on button "Review" at bounding box center [256, 56] width 103 height 11
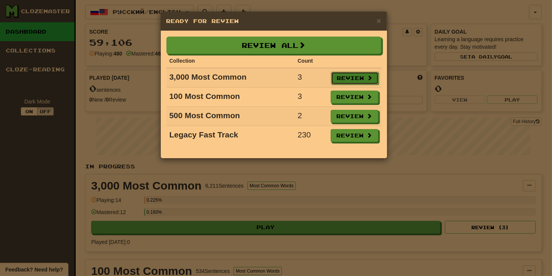
click at [345, 73] on button "Review" at bounding box center [355, 78] width 48 height 13
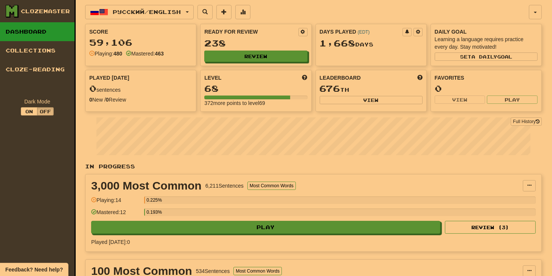
select select "**"
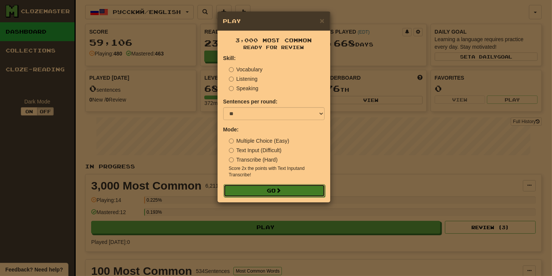
click at [288, 191] on button "Go" at bounding box center [273, 191] width 101 height 13
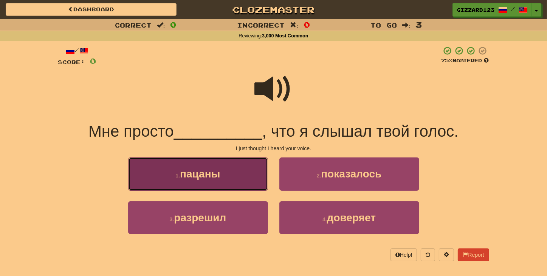
click at [200, 176] on span "пацаны" at bounding box center [200, 174] width 40 height 12
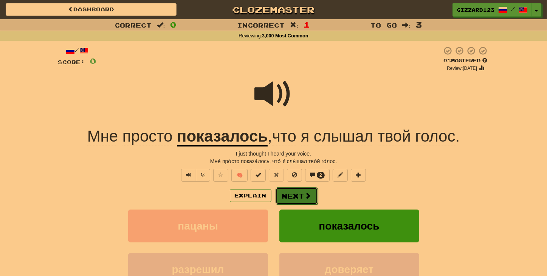
click at [295, 198] on button "Next" at bounding box center [297, 196] width 42 height 17
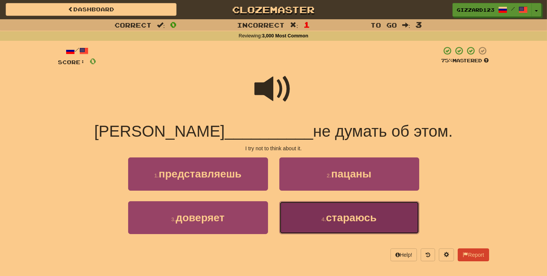
click at [327, 218] on span "стараюсь" at bounding box center [351, 218] width 51 height 12
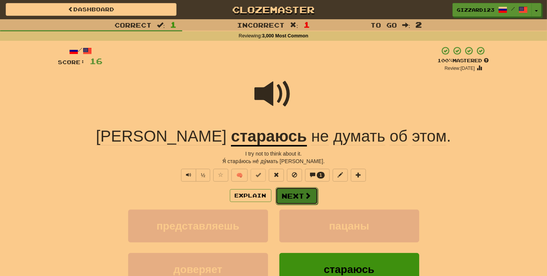
click at [289, 194] on button "Next" at bounding box center [297, 196] width 42 height 17
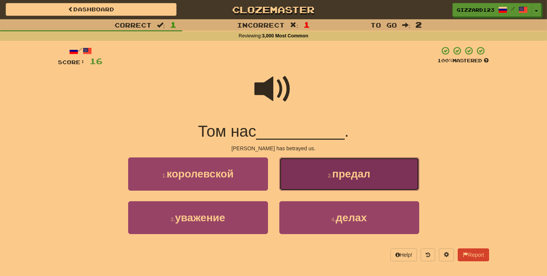
click at [332, 179] on small "2 ." at bounding box center [330, 176] width 5 height 6
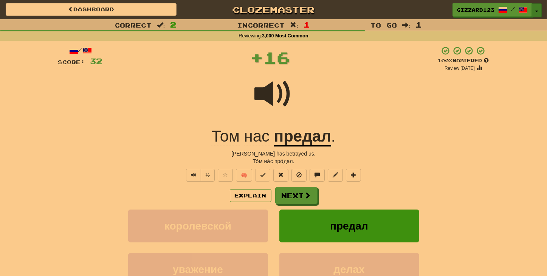
drag, startPoint x: 538, startPoint y: 9, endPoint x: 543, endPoint y: 52, distance: 43.0
click at [538, 9] on button "Toggle Dropdown" at bounding box center [537, 10] width 10 height 14
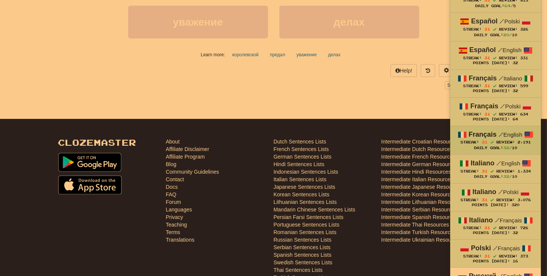
scroll to position [340, 0]
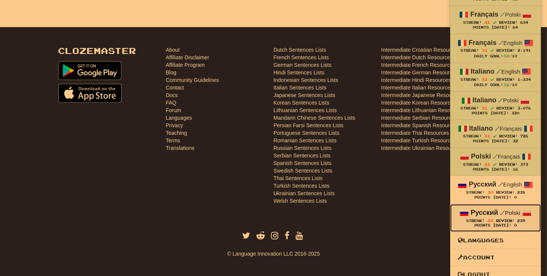
click at [495, 219] on span "Streak: 30" at bounding box center [481, 221] width 30 height 4
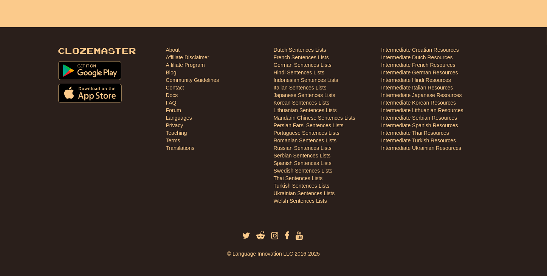
scroll to position [338, 0]
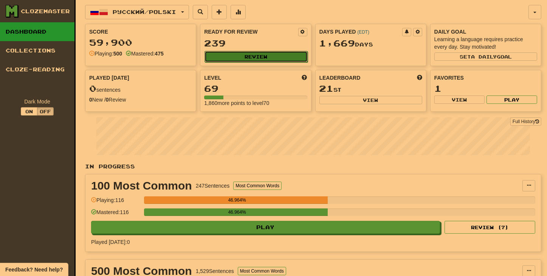
click at [264, 55] on button "Review" at bounding box center [256, 56] width 103 height 11
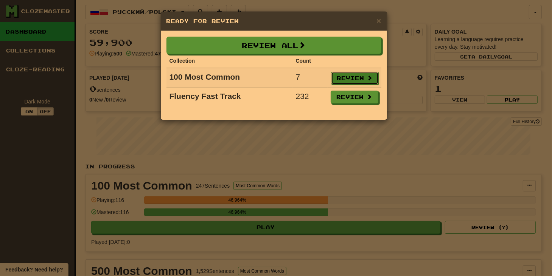
click at [341, 79] on button "Review" at bounding box center [355, 78] width 48 height 13
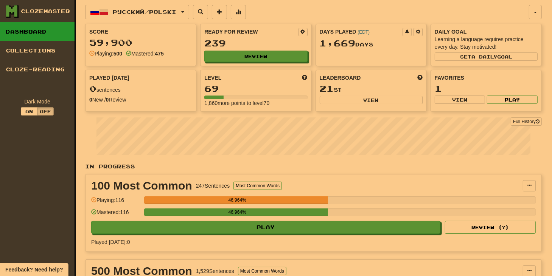
select select "**"
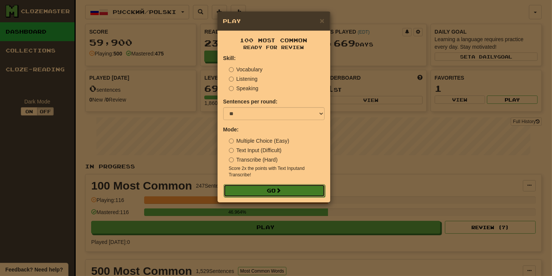
click at [289, 194] on button "Go" at bounding box center [273, 191] width 101 height 13
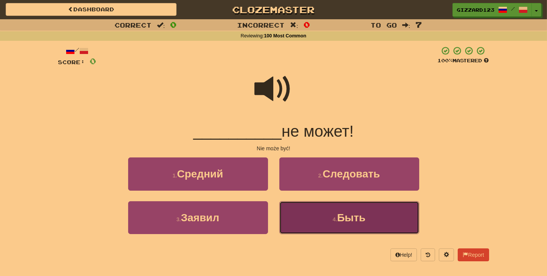
click at [336, 221] on small "4 ." at bounding box center [335, 220] width 5 height 6
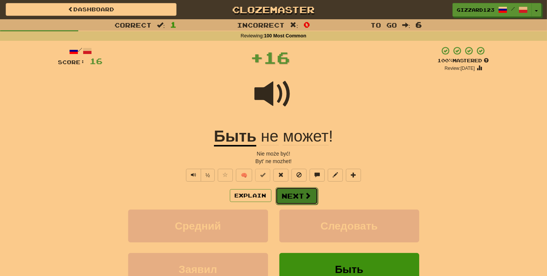
click at [303, 193] on button "Next" at bounding box center [297, 196] width 42 height 17
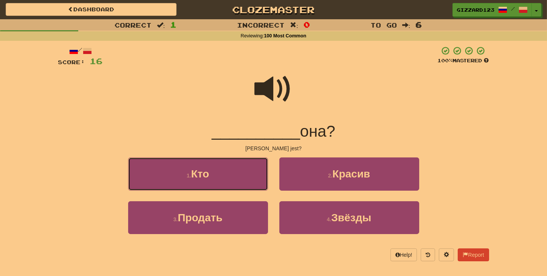
click at [236, 168] on button "1 . Кто" at bounding box center [198, 174] width 140 height 33
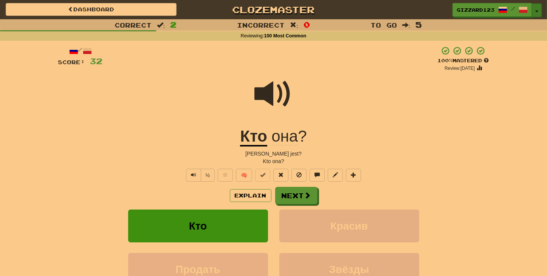
click at [539, 11] on button "Toggle Dropdown" at bounding box center [537, 10] width 10 height 14
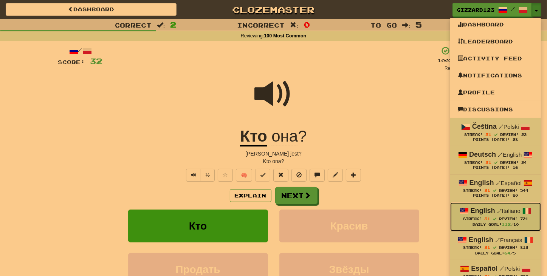
click at [508, 217] on span "Review:" at bounding box center [508, 219] width 19 height 4
